Goal: Task Accomplishment & Management: Complete application form

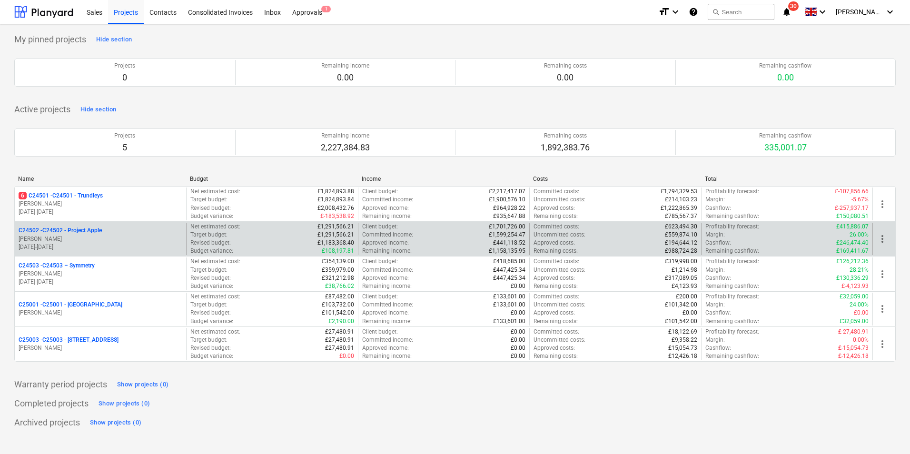
click at [94, 233] on p "C24502 - C24502 - Project Apple" at bounding box center [60, 231] width 83 height 8
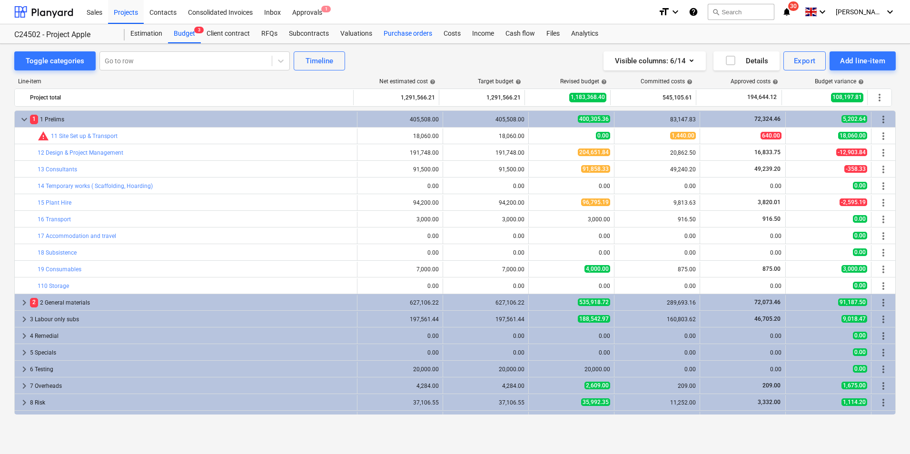
click at [407, 31] on div "Purchase orders" at bounding box center [408, 33] width 60 height 19
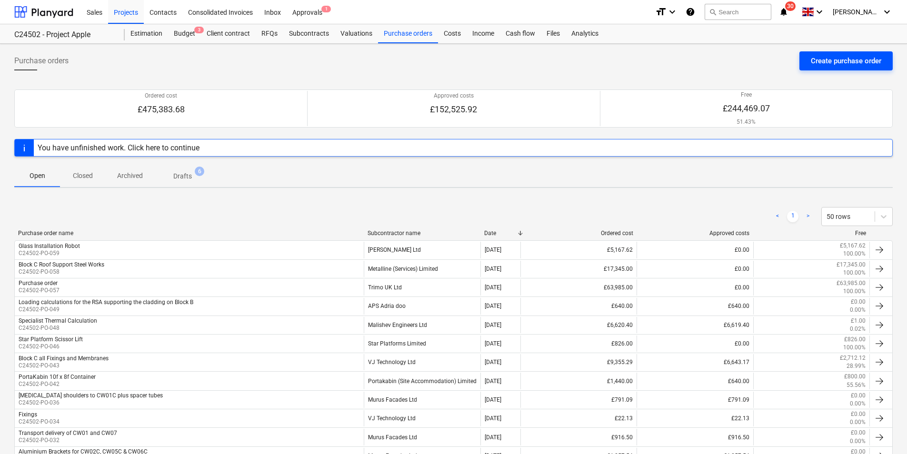
click at [835, 59] on div "Create purchase order" at bounding box center [846, 61] width 70 height 12
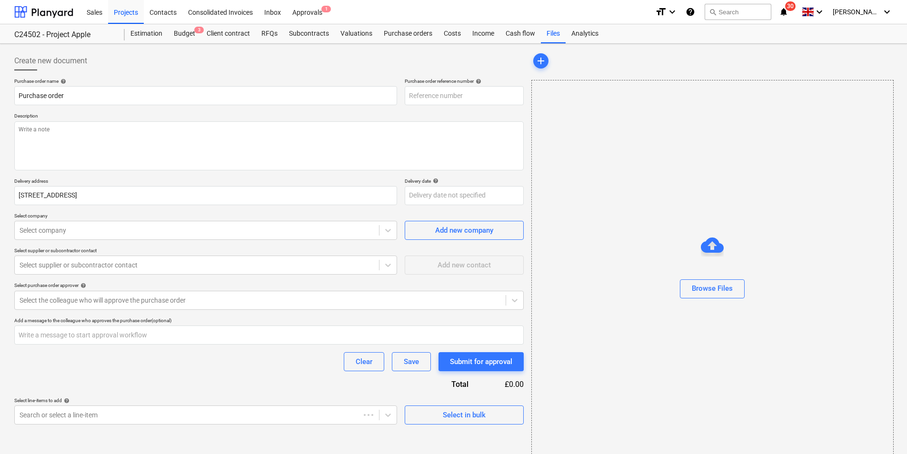
type textarea "x"
type input "C24502-PO-060"
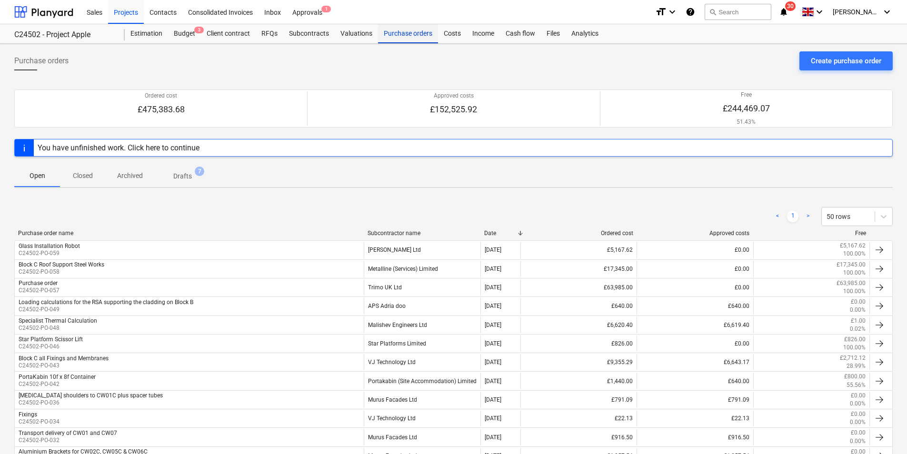
click at [394, 33] on div "Purchase orders" at bounding box center [408, 33] width 60 height 19
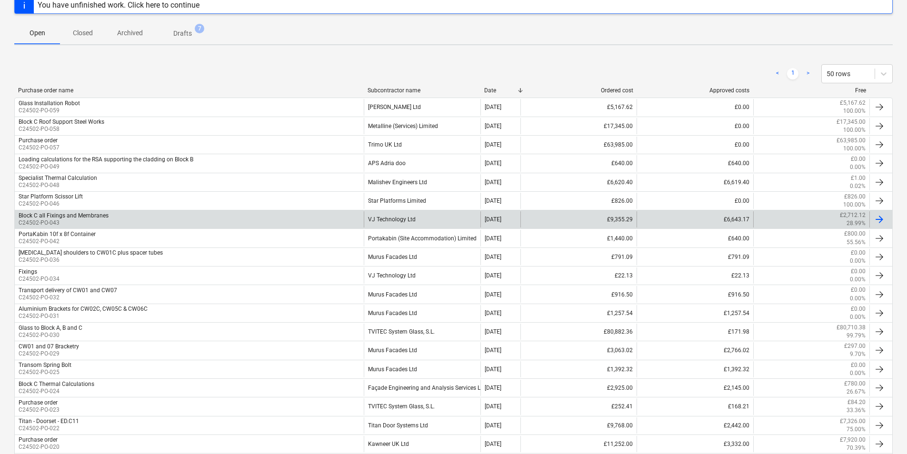
click at [394, 217] on div "VJ Technology Ltd" at bounding box center [422, 219] width 116 height 16
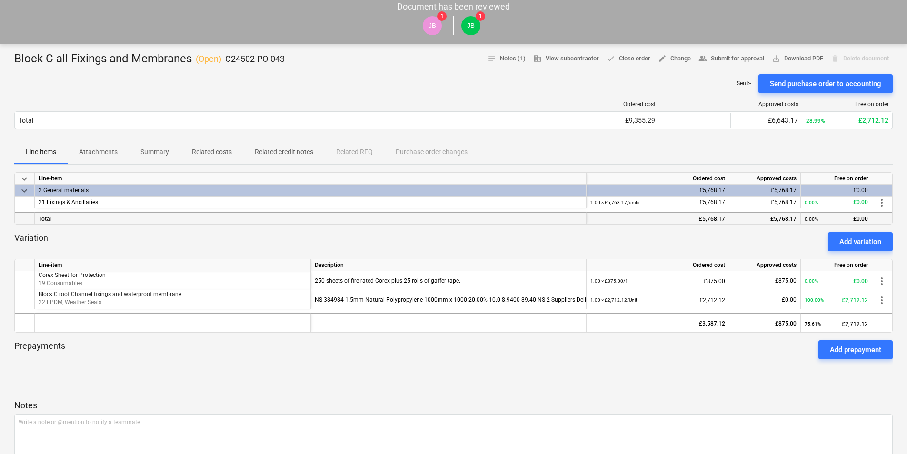
scroll to position [143, 0]
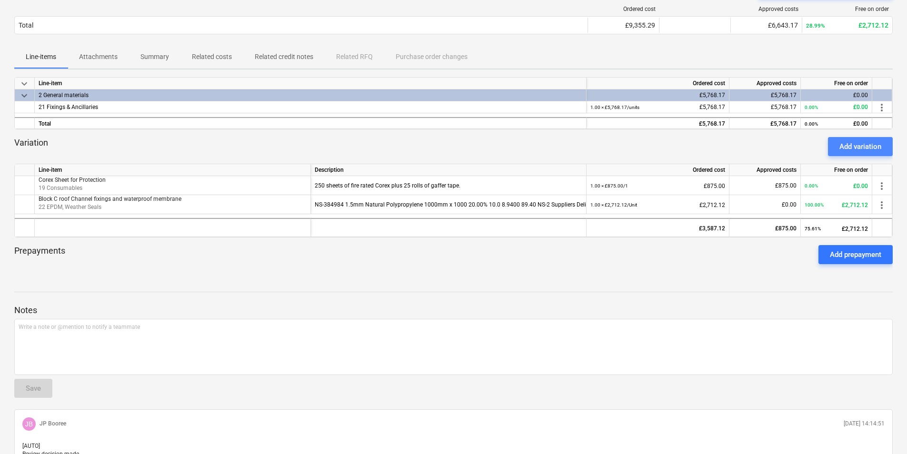
click at [863, 146] on div "Add variation" at bounding box center [861, 146] width 42 height 12
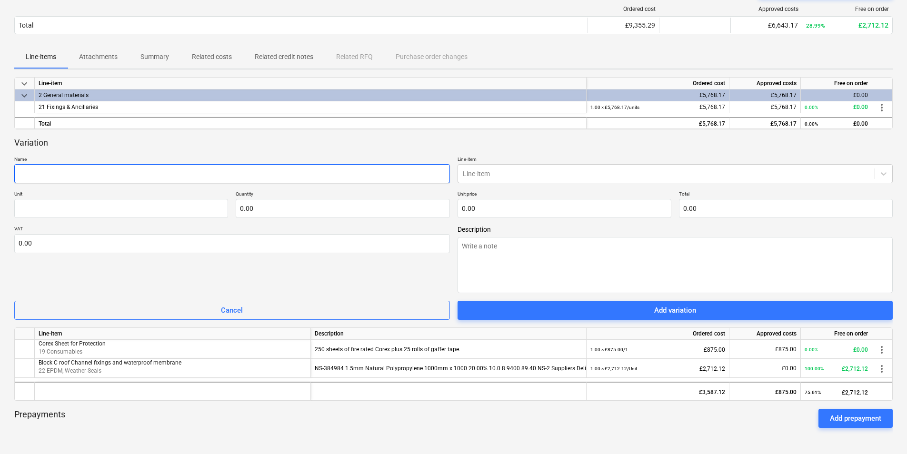
click at [28, 176] on input "text" at bounding box center [232, 173] width 436 height 19
type textarea "x"
type input "C"
type textarea "x"
type input "Co"
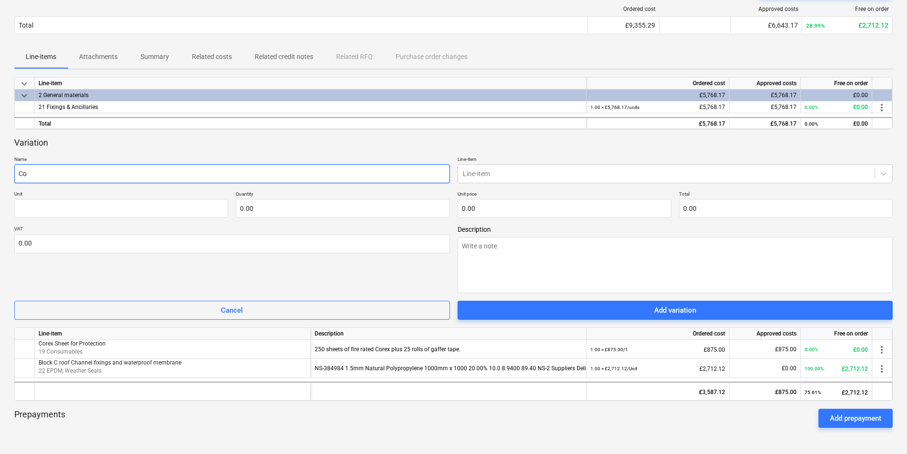
type textarea "x"
type input "Cort"
type textarea "x"
type input "Corte"
type textarea "x"
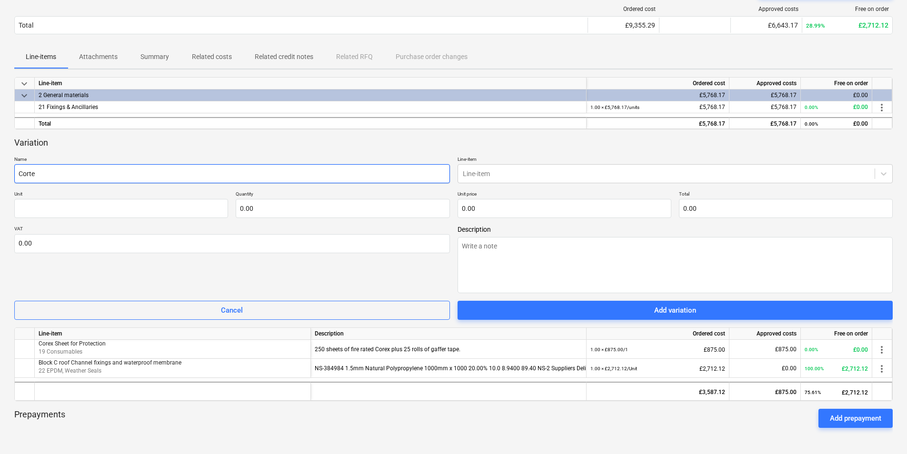
type input "[MEDICAL_DATA]"
type textarea "x"
type input "[MEDICAL_DATA]"
type textarea "x"
type input "[MEDICAL_DATA] M"
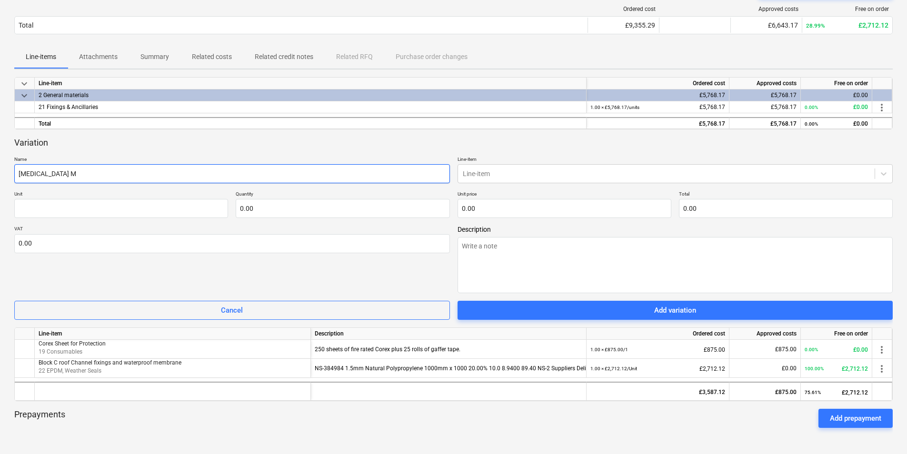
type textarea "x"
type input "[MEDICAL_DATA] Me"
type textarea "x"
type input "[MEDICAL_DATA] Mem"
type textarea "x"
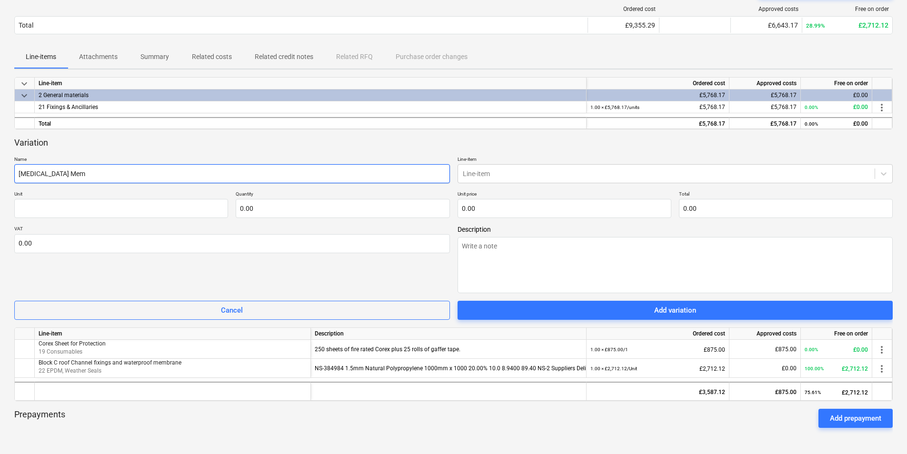
type input "[MEDICAL_DATA] Memb"
type textarea "x"
type input "[MEDICAL_DATA] Membr"
type textarea "x"
type input "[MEDICAL_DATA] Membra"
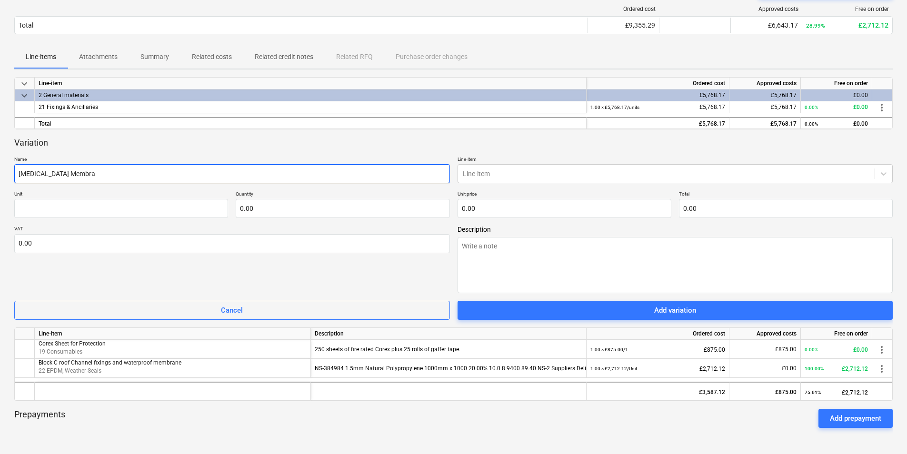
type textarea "x"
type input "[MEDICAL_DATA] Membran"
type textarea "x"
type input "[MEDICAL_DATA] Membrane"
type textarea "x"
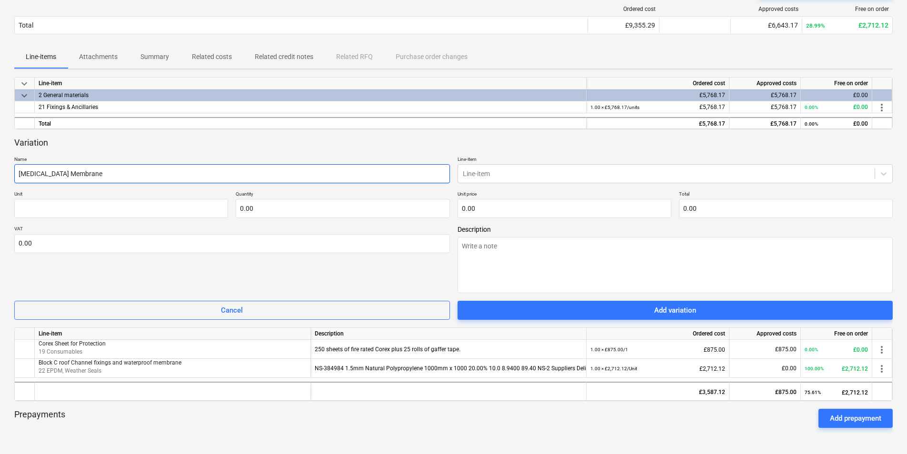
type input "[MEDICAL_DATA] Membrane"
type textarea "x"
type input "[MEDICAL_DATA] Membrane B"
type textarea "x"
type input "[MEDICAL_DATA] Membrane Bl"
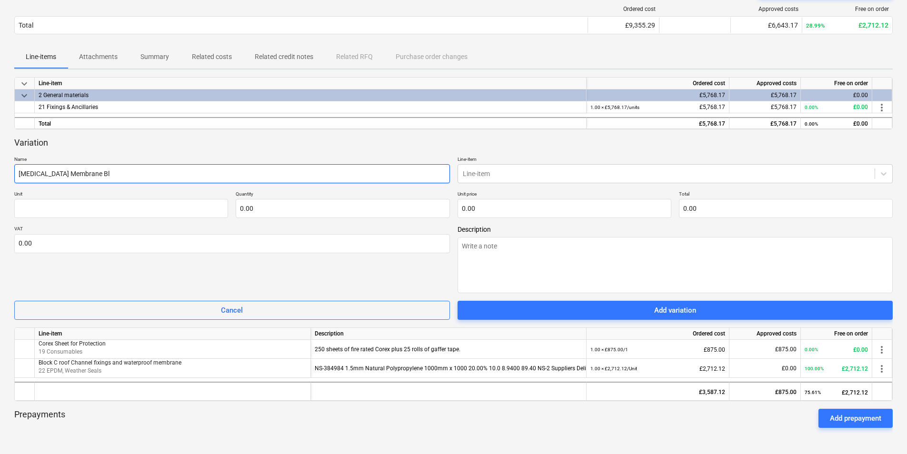
type textarea "x"
type input "[MEDICAL_DATA] Membrane Blo"
type textarea "x"
type input "[MEDICAL_DATA] Membrane Bloc"
type textarea "x"
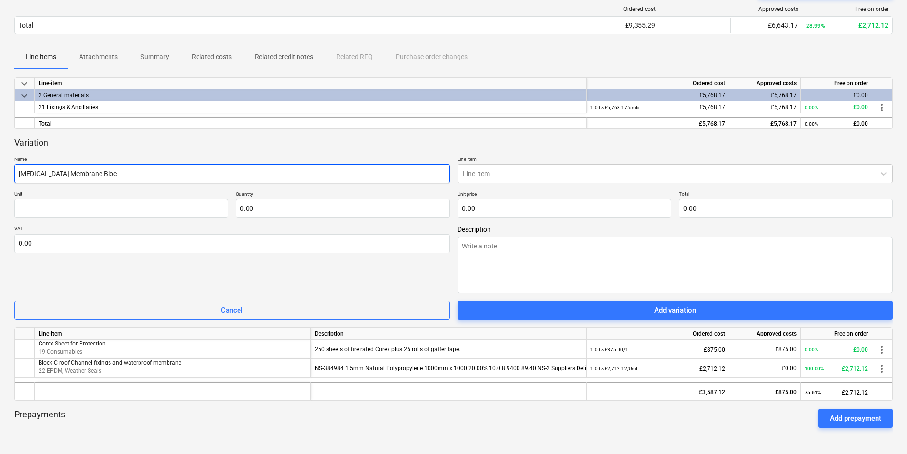
type input "[MEDICAL_DATA] Membrane Block"
type textarea "x"
type input "[MEDICAL_DATA] Membrane Block"
type textarea "x"
type input "[MEDICAL_DATA] Membrane Block C"
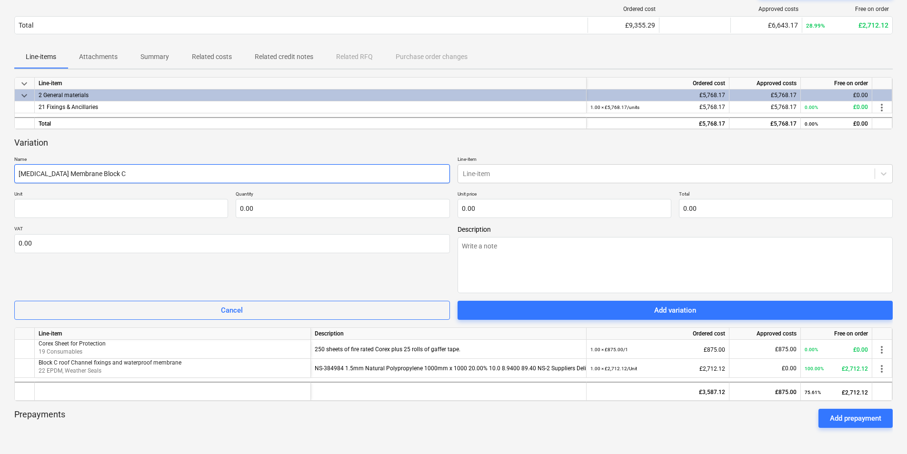
type textarea "x"
type input "[MEDICAL_DATA] Membrane Block C"
type textarea "x"
type input "[MEDICAL_DATA] Membrane Block C r"
type textarea "x"
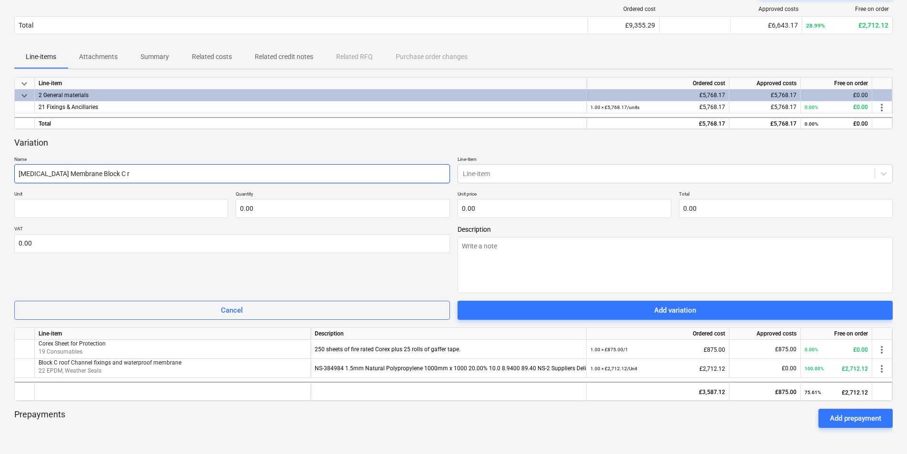
type input "[MEDICAL_DATA] Membrane Block C ro"
type textarea "x"
type input "[MEDICAL_DATA] Membrane Block C roo"
type textarea "x"
type input "[MEDICAL_DATA] Membrane Block C roof"
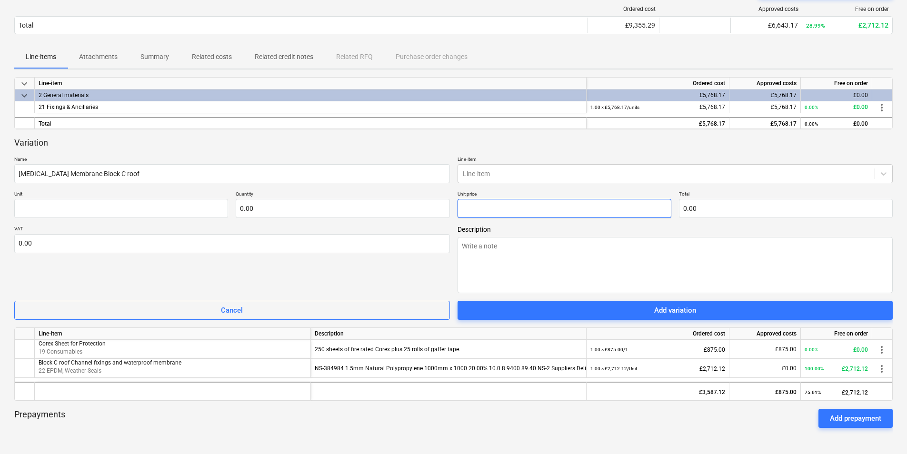
click at [504, 214] on input "text" at bounding box center [565, 208] width 214 height 19
type input "0.00"
paste input "3,457.26"
type textarea "x"
type input "pcs"
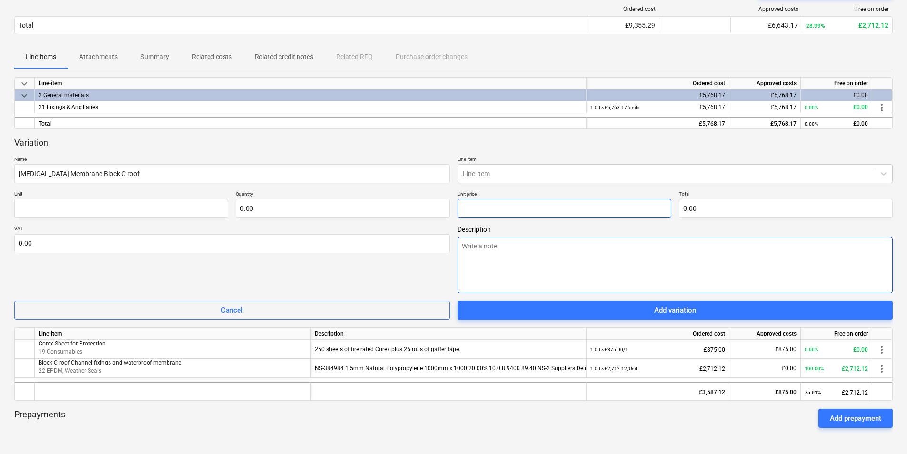
type input "3,457.26"
type input "1.00"
type input "3,457.26"
click at [493, 258] on textarea at bounding box center [676, 265] width 436 height 56
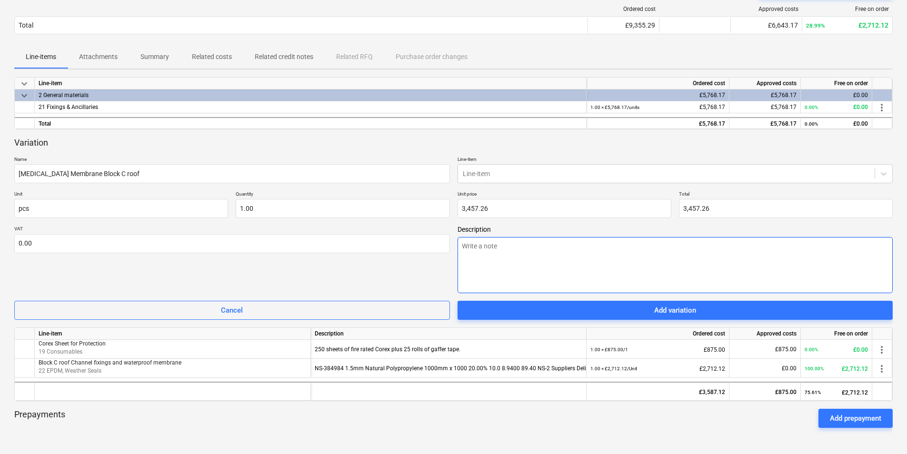
paste textarea "NS-384987 [MEDICAL_DATA] [MEDICAL_DATA] 0500FR Interface Sealing Membrane Class…"
type textarea "x"
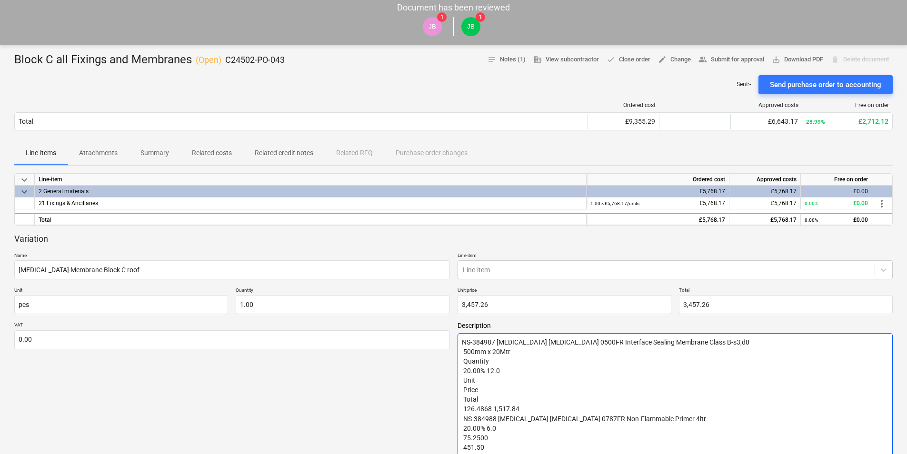
scroll to position [0, 0]
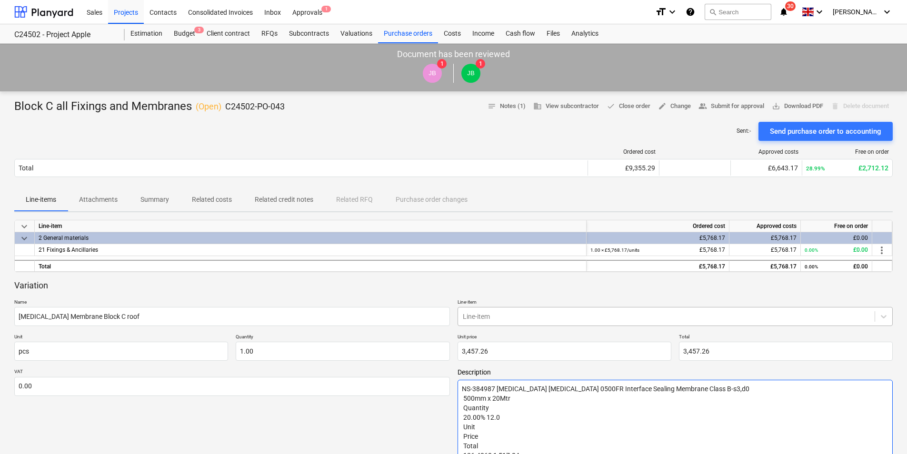
type textarea "NS-384987 [MEDICAL_DATA] [MEDICAL_DATA] 0500FR Interface Sealing Membrane Class…"
click at [483, 314] on body "Sales Projects Contacts Consolidated Invoices Inbox Approvals 1 format_size key…" at bounding box center [453, 227] width 907 height 454
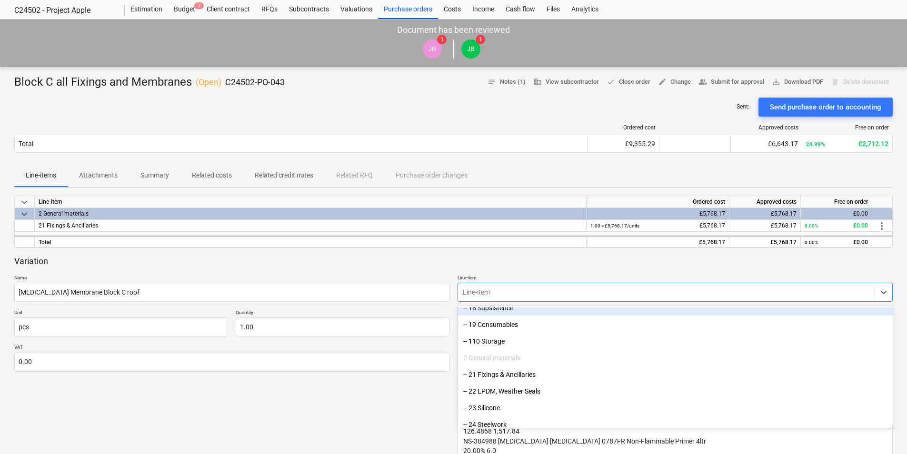
scroll to position [238, 0]
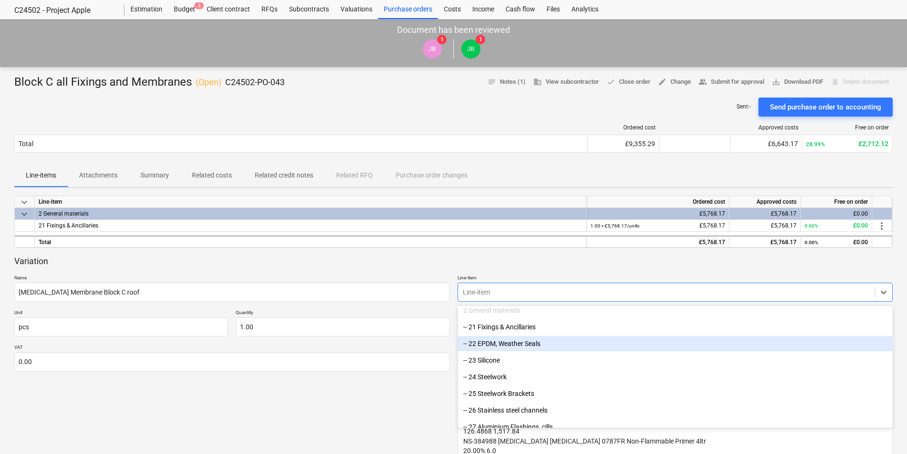
click at [506, 345] on div "-- 22 EPDM, Weather Seals" at bounding box center [676, 343] width 436 height 15
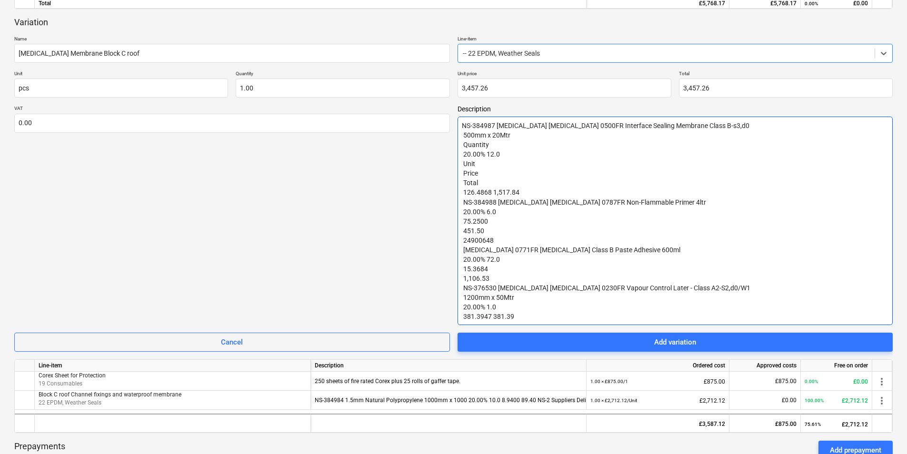
scroll to position [310, 0]
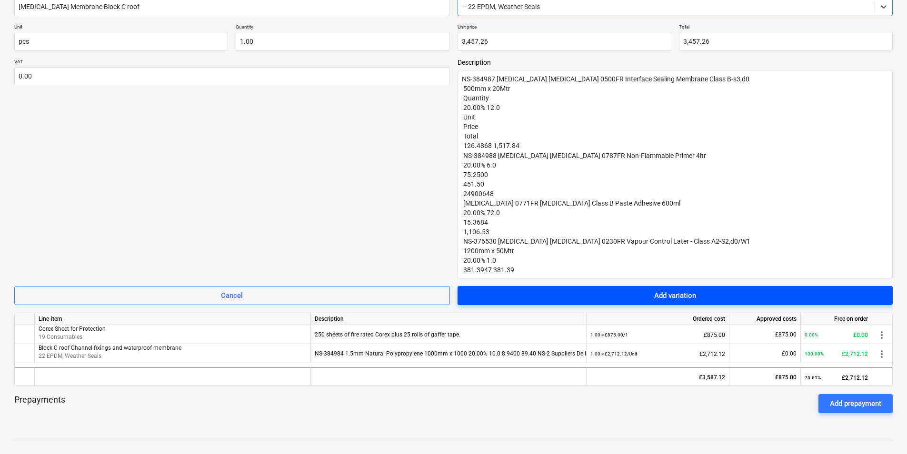
click at [643, 297] on span "Add variation" at bounding box center [675, 296] width 413 height 12
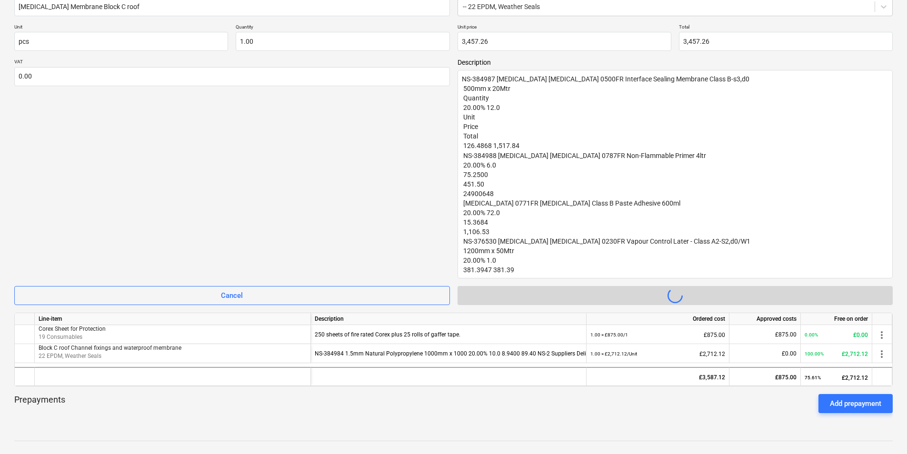
type textarea "x"
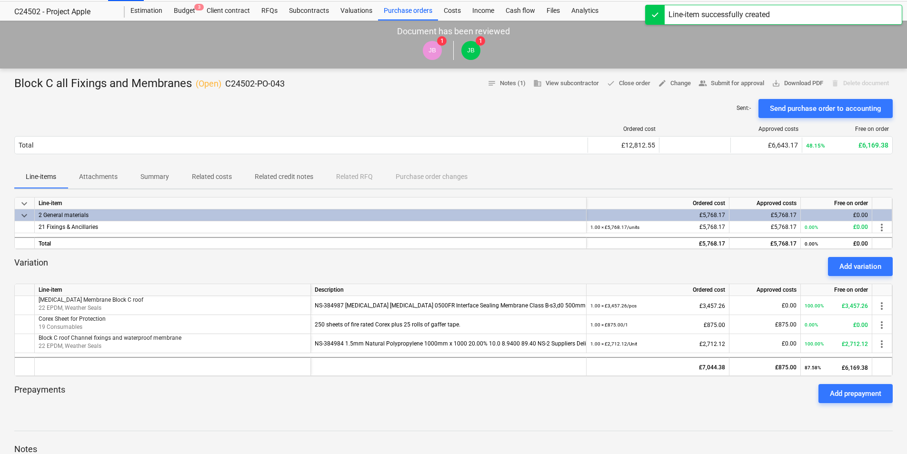
scroll to position [0, 0]
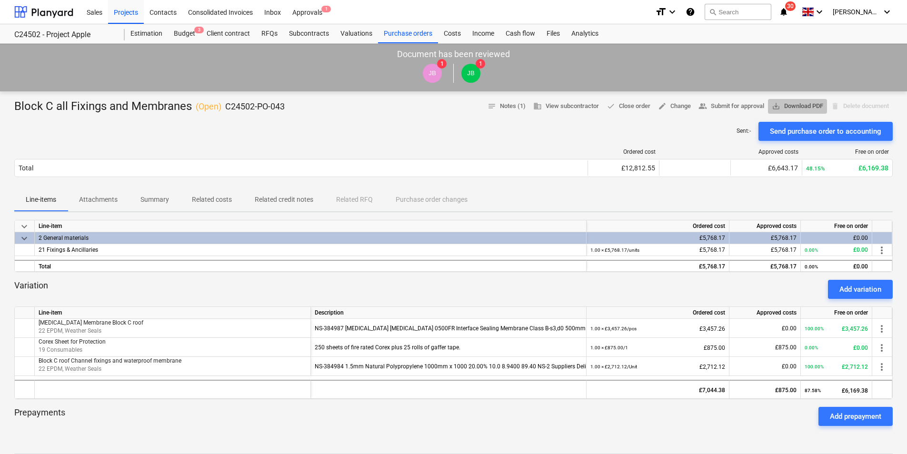
click at [781, 107] on span "save_alt Download PDF" at bounding box center [797, 106] width 51 height 11
